Goal: Find specific page/section: Find specific page/section

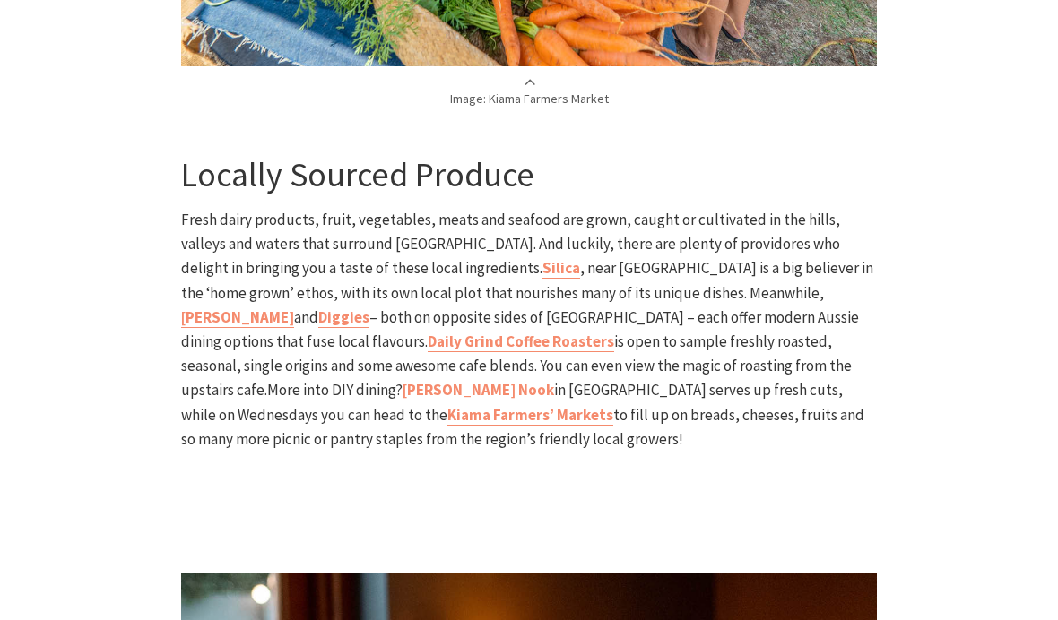
scroll to position [2316, 0]
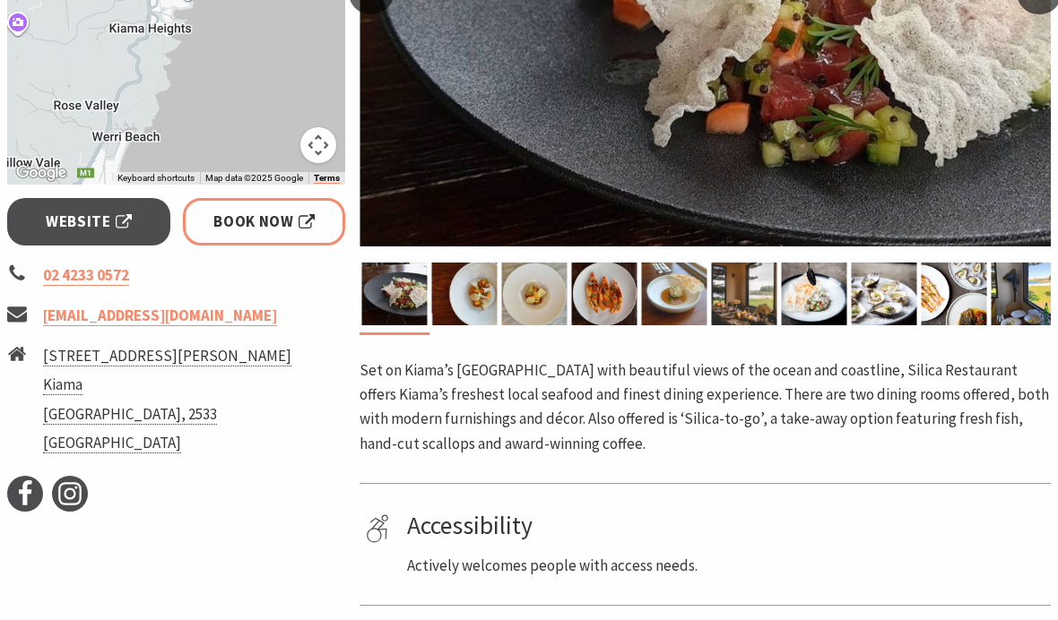
scroll to position [548, 0]
click at [82, 221] on span "Website" at bounding box center [89, 222] width 86 height 24
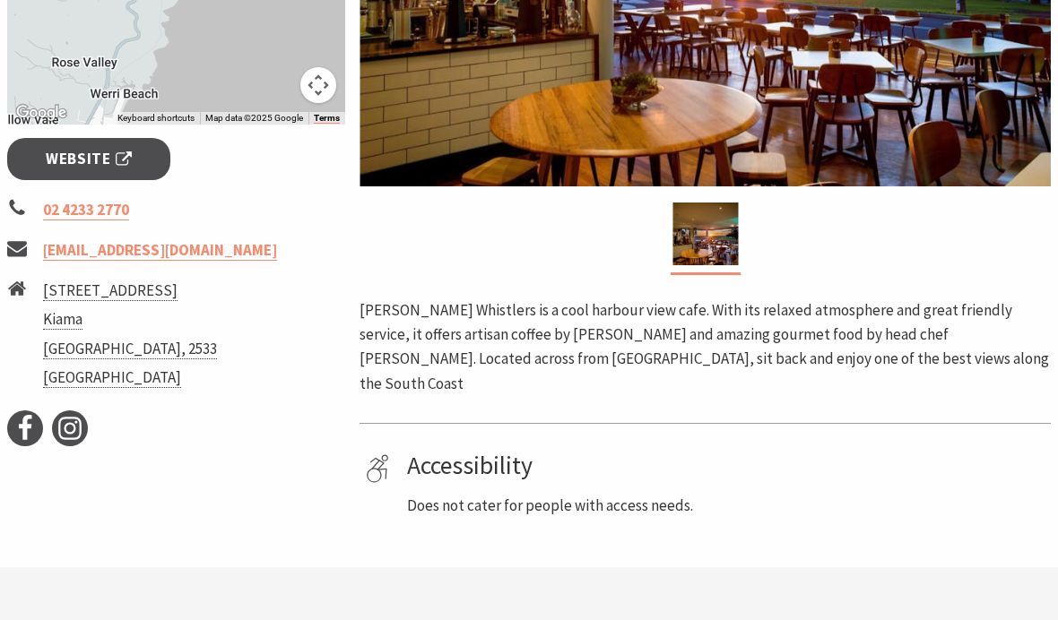
scroll to position [594, 0]
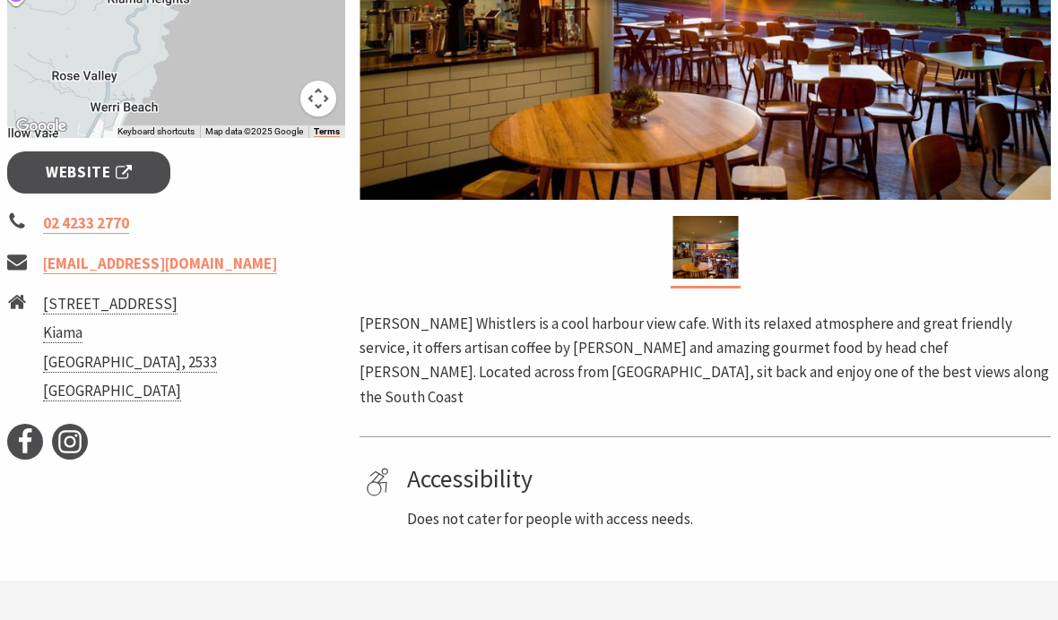
click at [91, 169] on span "Website" at bounding box center [89, 172] width 86 height 24
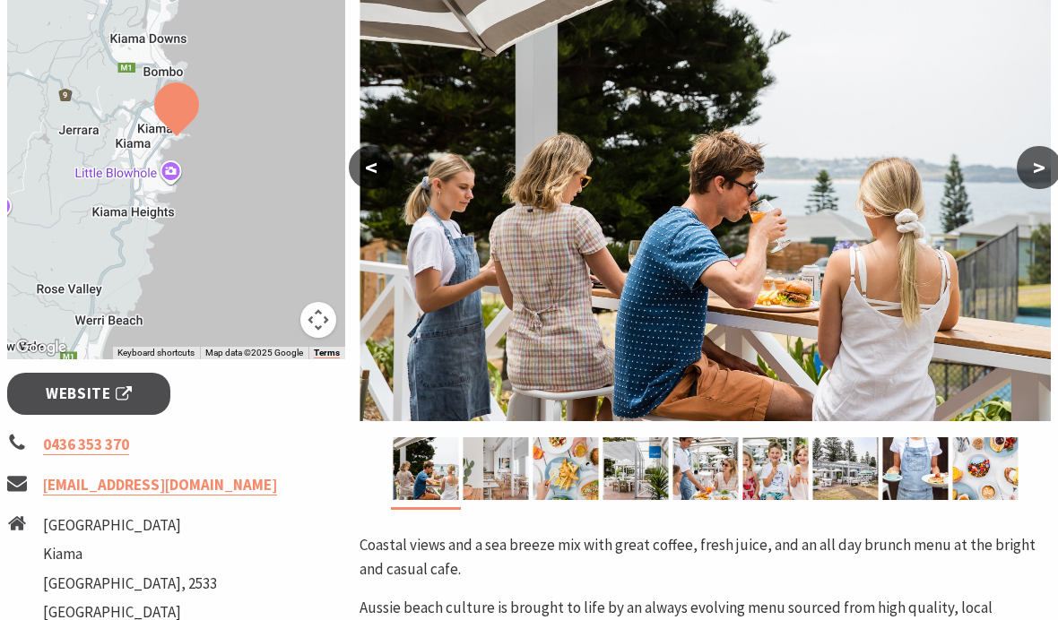
scroll to position [426, 0]
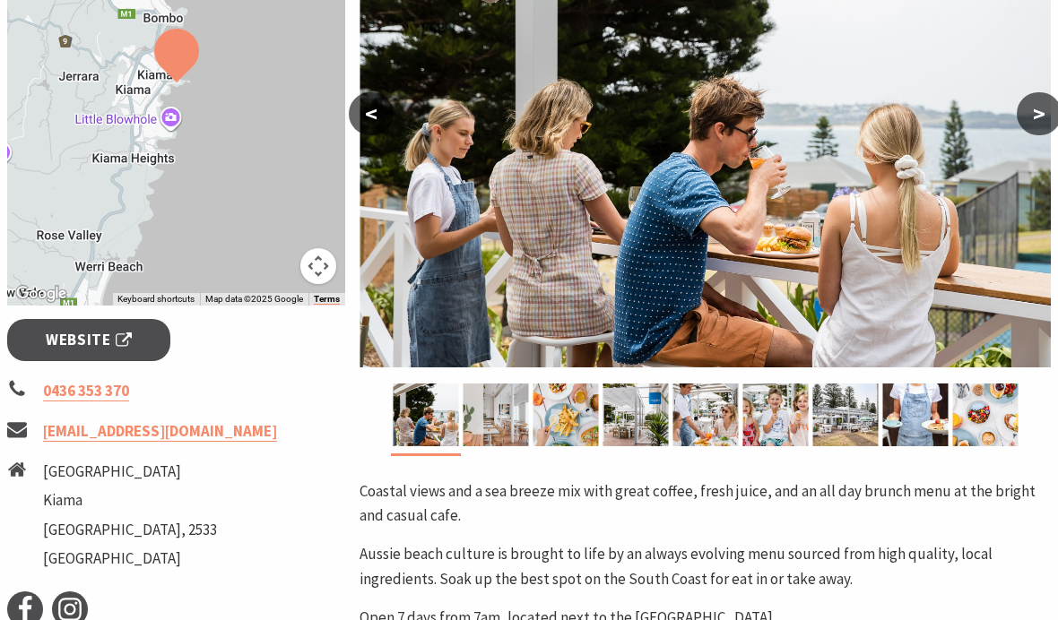
click at [81, 334] on span "Website" at bounding box center [89, 341] width 86 height 24
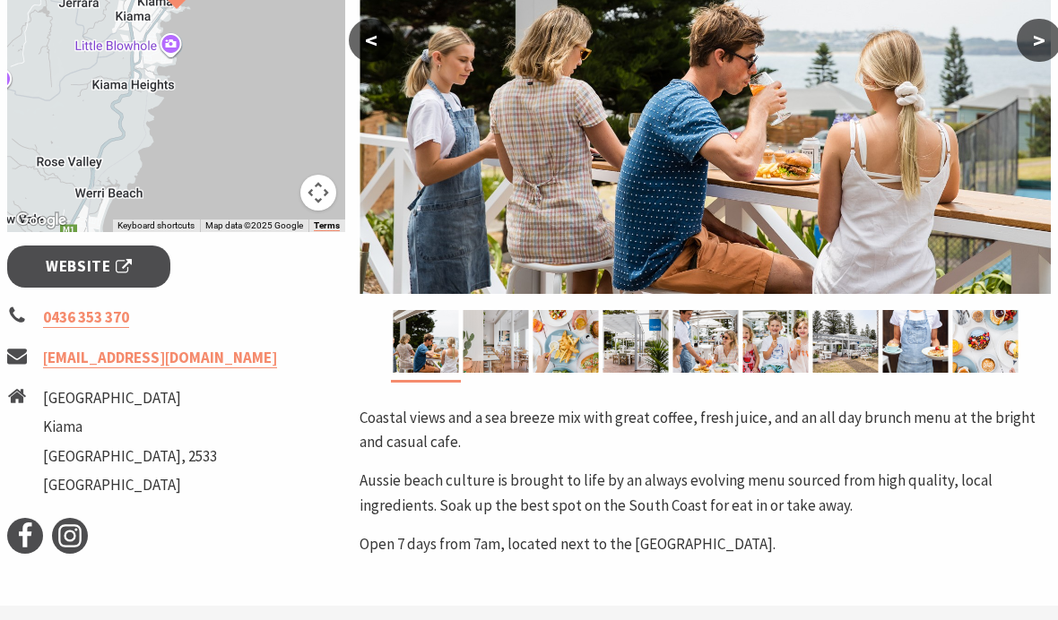
click at [90, 264] on span "Website" at bounding box center [89, 267] width 86 height 24
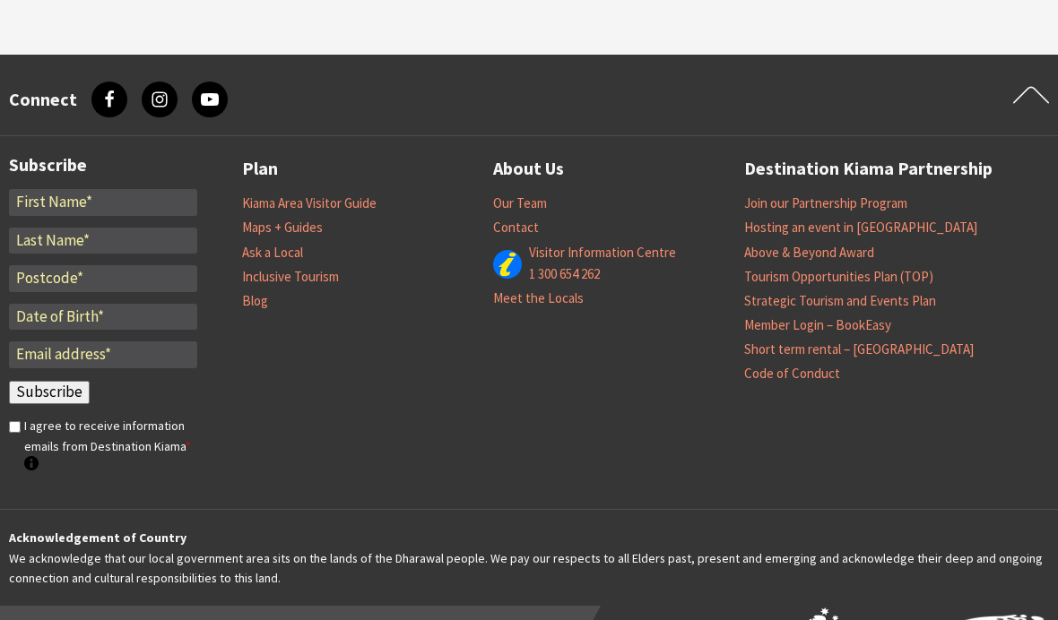
scroll to position [1699, 0]
